Goal: Task Accomplishment & Management: Use online tool/utility

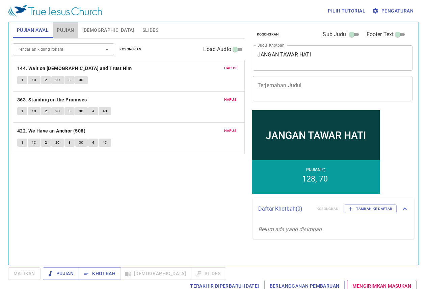
click at [77, 36] on button "Pujian" at bounding box center [65, 30] width 25 height 16
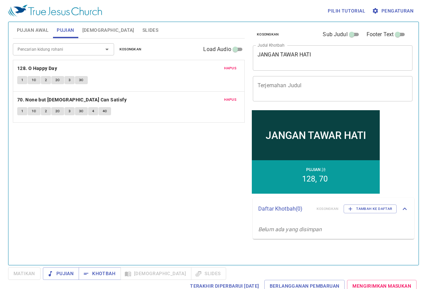
click at [128, 47] on span "Kosongkan" at bounding box center [131, 49] width 22 height 6
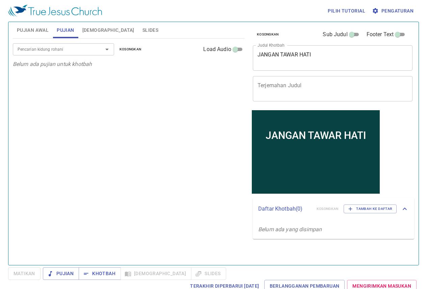
click at [139, 25] on button "Slides" at bounding box center [151, 30] width 24 height 16
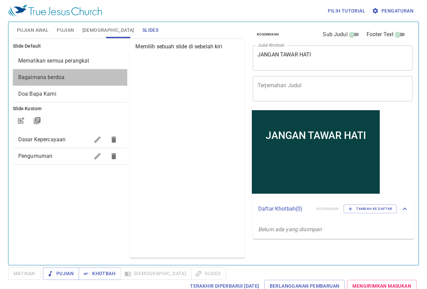
click at [84, 76] on span "Bagaimana berdoa" at bounding box center [70, 77] width 104 height 8
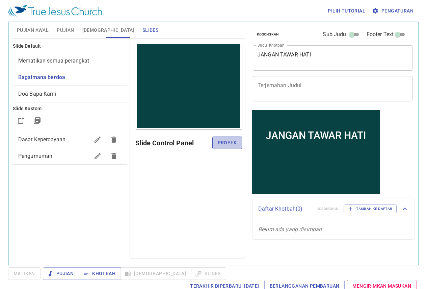
click at [224, 147] on span "Proyek" at bounding box center [227, 143] width 19 height 8
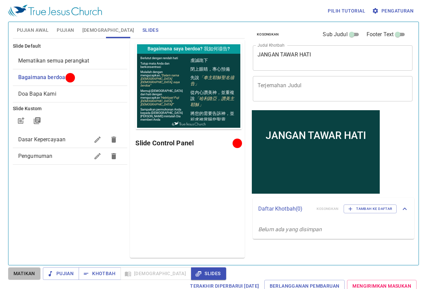
click at [30, 273] on span "Matikan" at bounding box center [25, 273] width 22 height 8
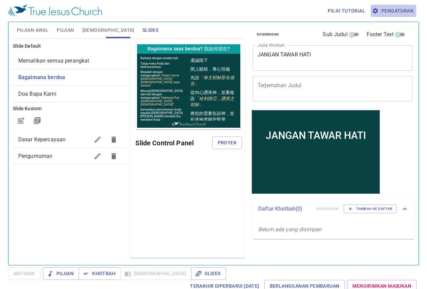
click at [381, 9] on span "Pengaturan" at bounding box center [394, 11] width 40 height 8
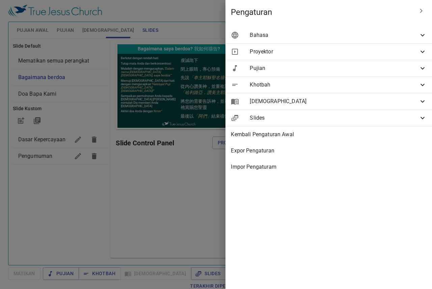
click at [343, 34] on span "Bahasa" at bounding box center [334, 35] width 169 height 8
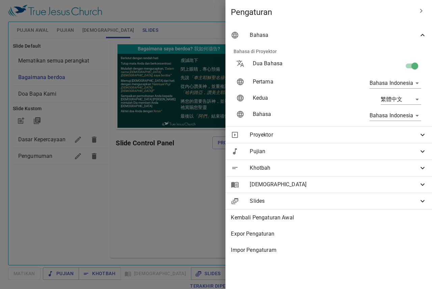
click at [334, 65] on p "Dua Bahasa" at bounding box center [296, 63] width 87 height 8
click at [406, 65] on input "checkbox" at bounding box center [415, 67] width 39 height 13
checkbox input "false"
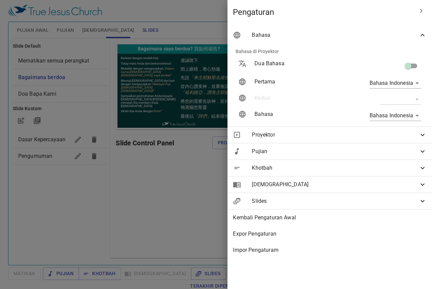
click at [84, 97] on div at bounding box center [216, 144] width 432 height 289
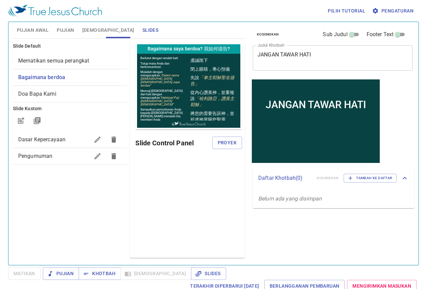
click at [50, 77] on span "Bagaimana berdoa" at bounding box center [41, 77] width 47 height 6
click at [228, 141] on span "Proyek" at bounding box center [227, 143] width 19 height 8
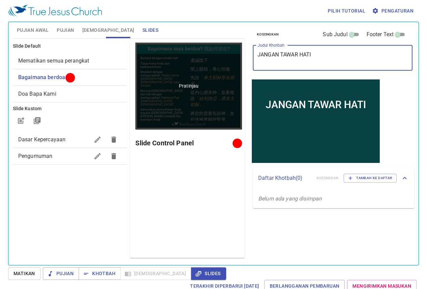
drag, startPoint x: 273, startPoint y: 59, endPoint x: 194, endPoint y: 60, distance: 78.4
click at [194, 60] on div "Pujian Awal Pujian Alkitab Slides Pencarian kidung rohani Pencarian kidung roha…" at bounding box center [213, 140] width 407 height 243
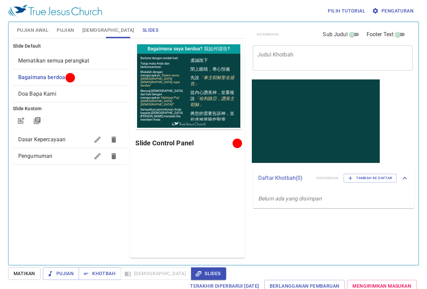
click at [195, 231] on div "Pratinjau Slide Control Panel" at bounding box center [187, 149] width 115 height 218
click at [61, 269] on span "Pujian" at bounding box center [60, 273] width 25 height 8
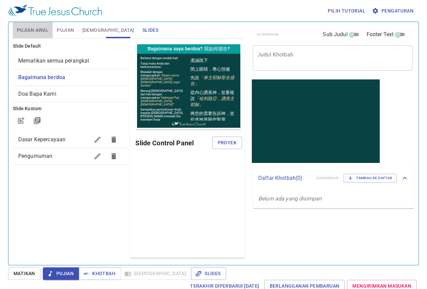
click at [48, 24] on button "Pujian Awal" at bounding box center [33, 30] width 40 height 16
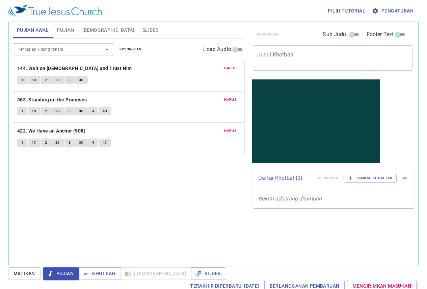
click at [24, 81] on button "1" at bounding box center [22, 80] width 10 height 8
click at [42, 51] on input "Pencarian kidung rohani" at bounding box center [53, 49] width 77 height 8
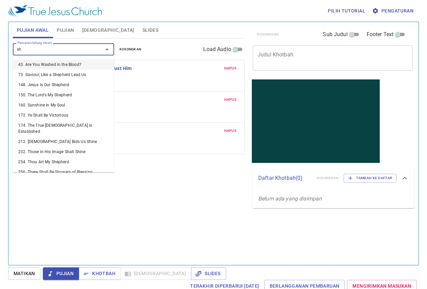
type input "s"
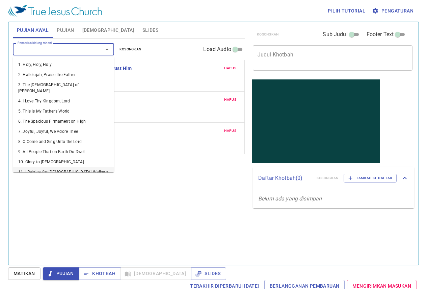
click at [126, 231] on div "Pencarian kidung rohani Pencarian kidung rohani Kosongkan Load Audio Hapus 144.…" at bounding box center [129, 149] width 232 height 221
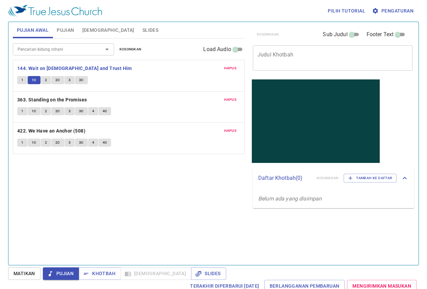
click at [28, 55] on div "Pencarian kidung rohani" at bounding box center [63, 49] width 101 height 12
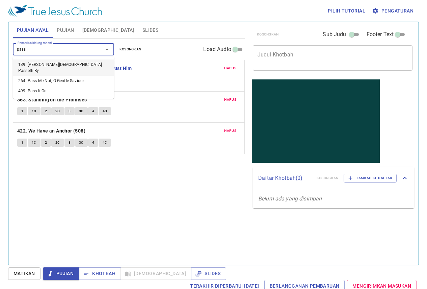
type input "pass"
click at [32, 75] on li "499. Pass It On" at bounding box center [63, 75] width 101 height 10
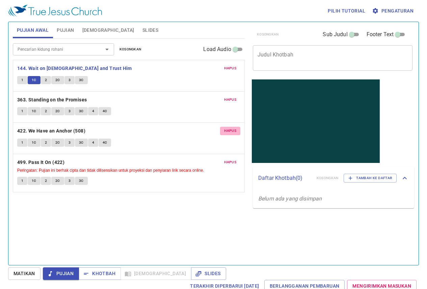
click at [225, 130] on span "Hapus" at bounding box center [230, 131] width 12 height 6
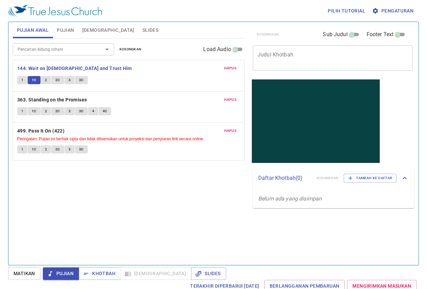
click at [43, 79] on button "2" at bounding box center [46, 80] width 10 height 8
click at [60, 79] on button "2C" at bounding box center [57, 80] width 13 height 8
click at [21, 114] on span "1" at bounding box center [22, 111] width 2 height 6
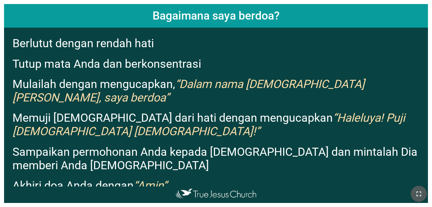
click at [270, 192] on icon "button" at bounding box center [419, 194] width 8 height 8
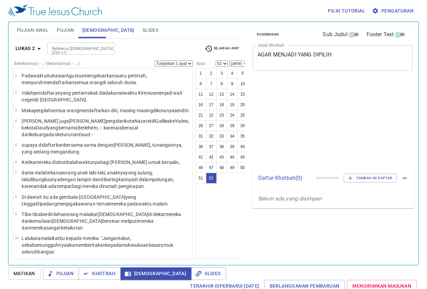
select select "52"
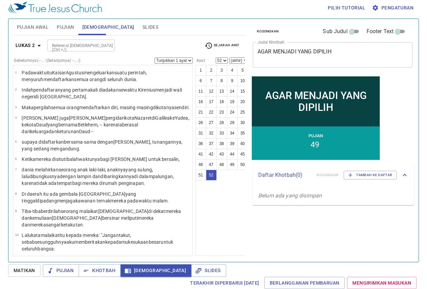
click at [82, 37] on div "Lukas 2 Referensi Alkitab (Ctrl +/) Referensi Alkitab (Ctrl +/) Sejarah Ayat Se…" at bounding box center [129, 145] width 232 height 221
click at [83, 42] on input "Referensi [DEMOGRAPHIC_DATA] (Ctrl +/)" at bounding box center [75, 46] width 52 height 8
click at [84, 49] on input "Referensi [DEMOGRAPHIC_DATA] (Ctrl +/)" at bounding box center [75, 46] width 52 height 8
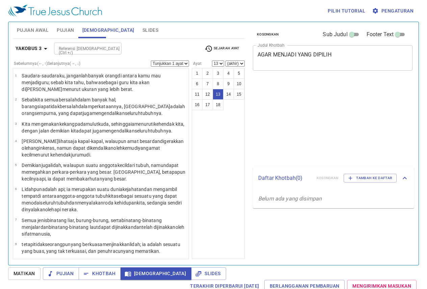
select select "13"
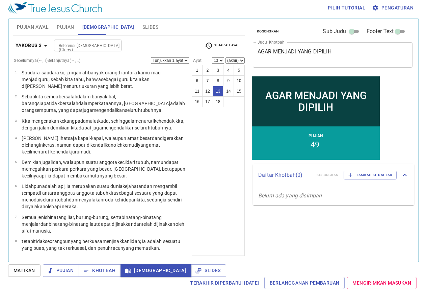
scroll to position [207, 0]
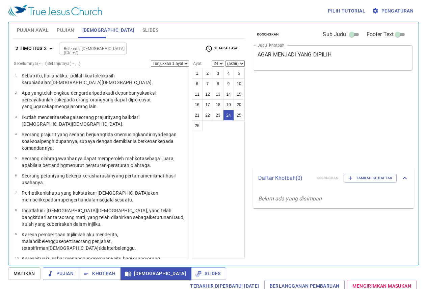
select select "24"
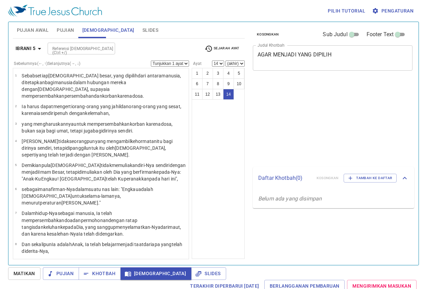
select select "14"
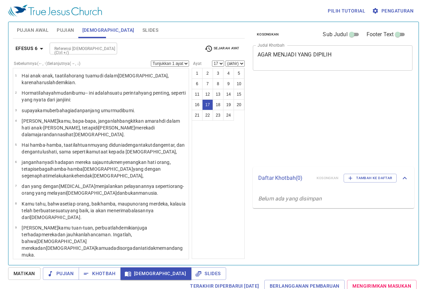
select select "17"
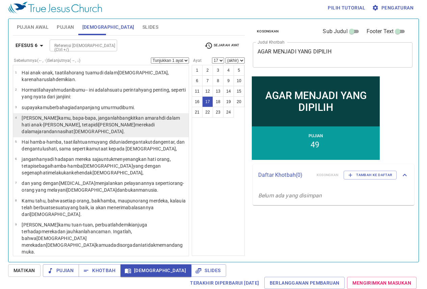
click at [208, 200] on div "1 2 3 4 5 6 7 8 9 10 11 12 13 14 15 16 17 18 19 20 21 22 23 24" at bounding box center [218, 160] width 53 height 191
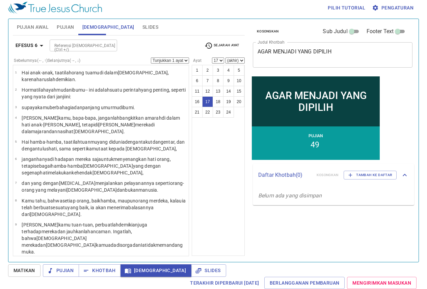
scroll to position [196, 0]
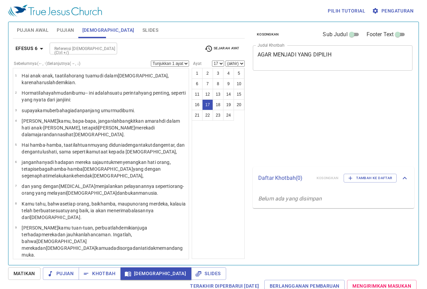
select select "17"
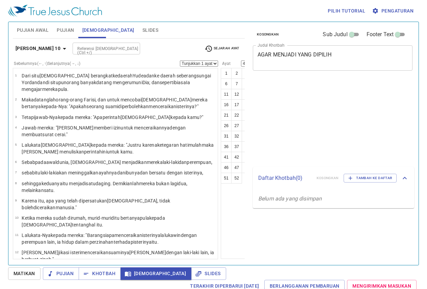
select select "45"
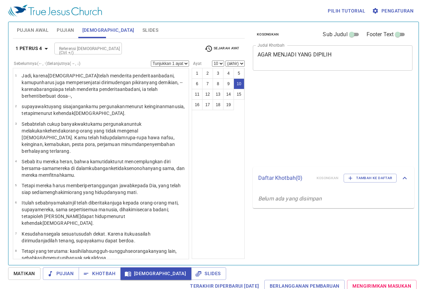
select select "10"
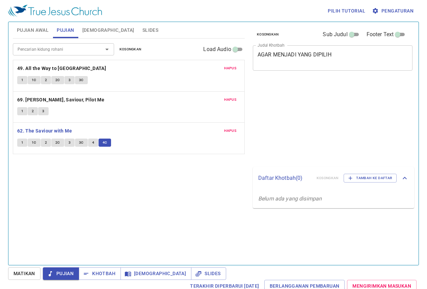
scroll to position [3, 0]
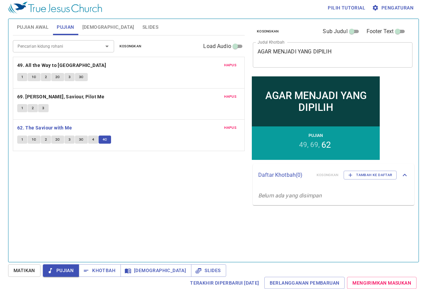
click at [228, 94] on span "Hapus" at bounding box center [230, 97] width 12 height 6
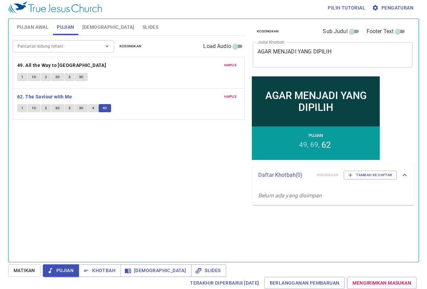
click at [198, 185] on div "Pencarian kidung rohani Pencarian kidung rohani Kosongkan Load Audio Hapus 49. …" at bounding box center [129, 145] width 232 height 221
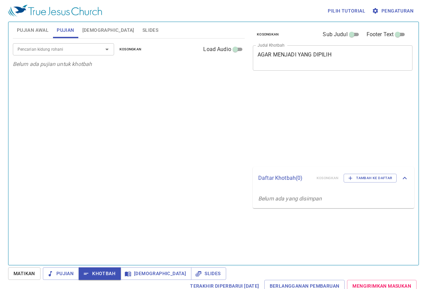
scroll to position [3, 0]
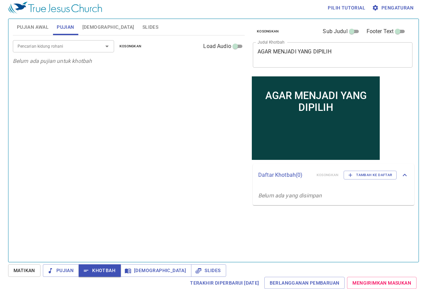
click at [139, 21] on button "Slides" at bounding box center [151, 27] width 24 height 16
click at [143, 28] on span "Slides" at bounding box center [151, 27] width 16 height 8
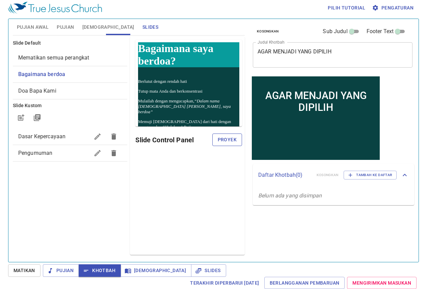
click at [79, 56] on span "Mematikan semua perangkat" at bounding box center [53, 57] width 71 height 6
